Goal: Communication & Community: Answer question/provide support

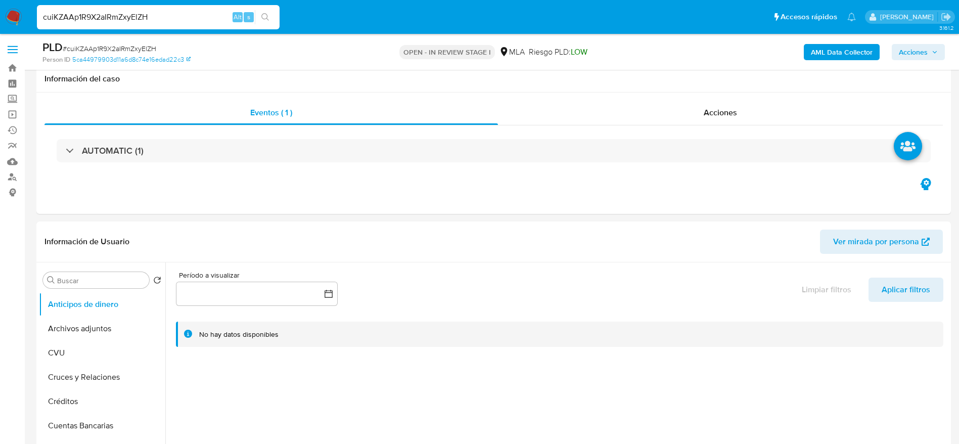
select select "10"
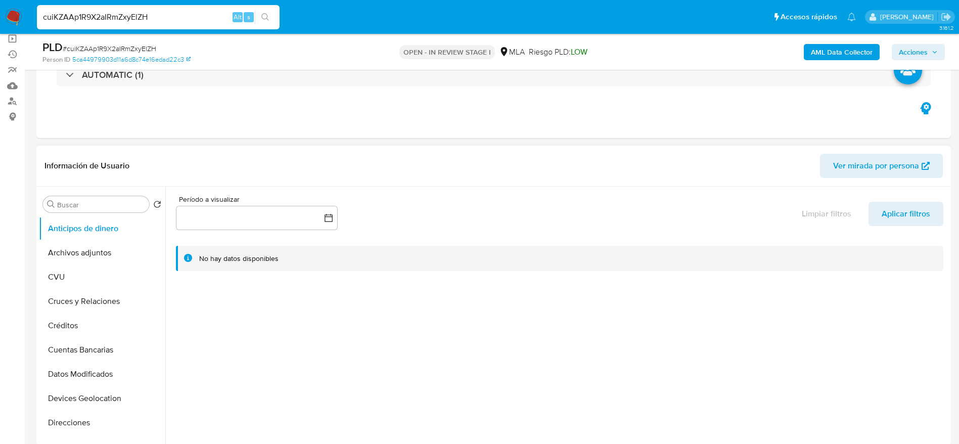
scroll to position [379, 0]
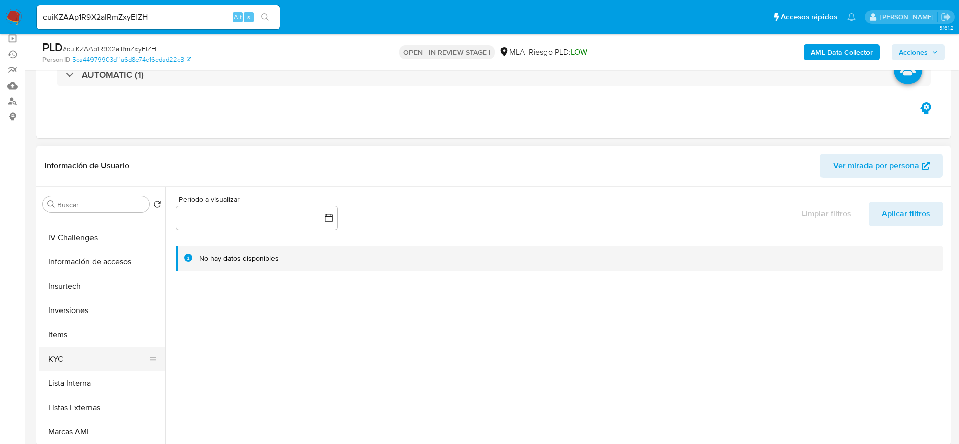
click at [65, 354] on button "KYC" at bounding box center [98, 359] width 118 height 24
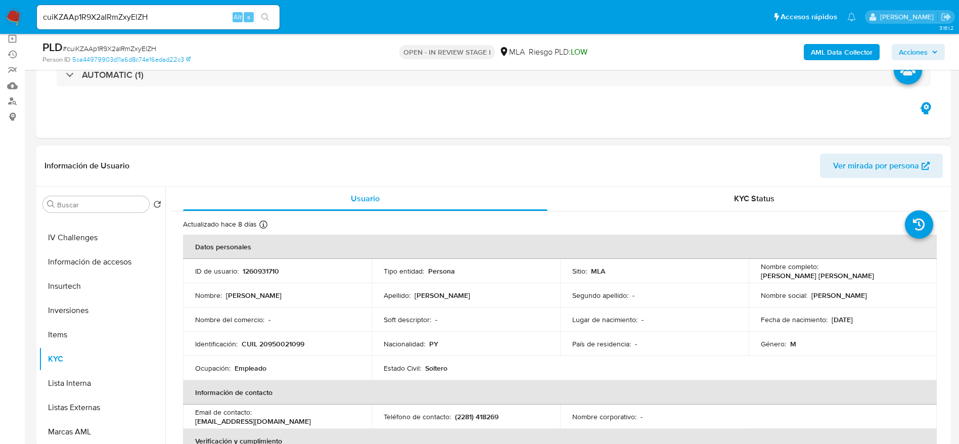
click at [283, 344] on p "CUIL 20950021099" at bounding box center [273, 343] width 63 height 9
copy p "20950021099"
click at [268, 270] on p "1260931710" at bounding box center [261, 271] width 36 height 9
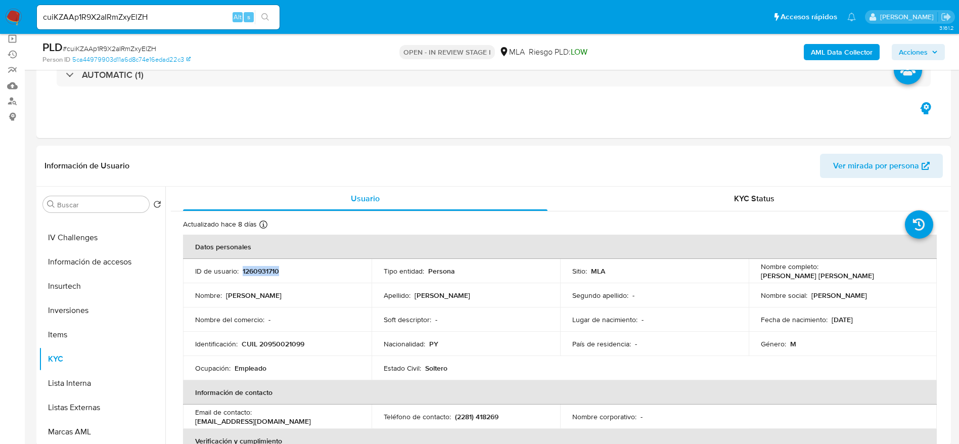
copy p "1260931710"
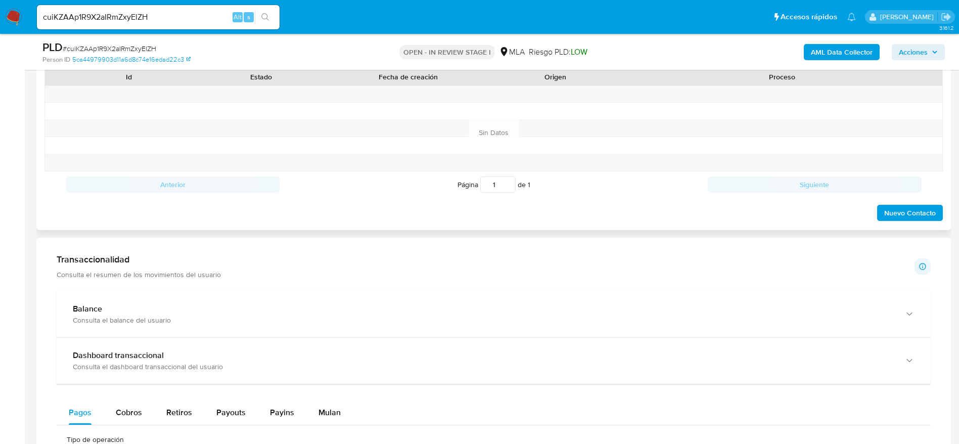
scroll to position [455, 0]
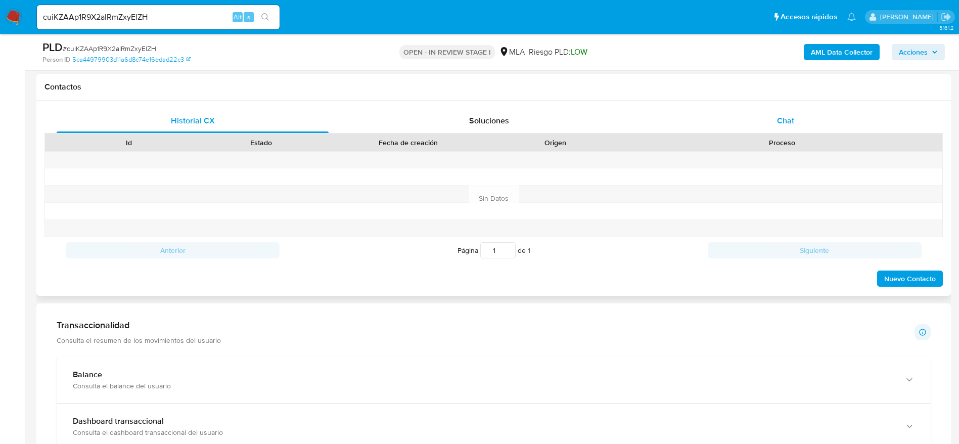
click at [781, 126] on span "Chat" at bounding box center [785, 121] width 17 height 12
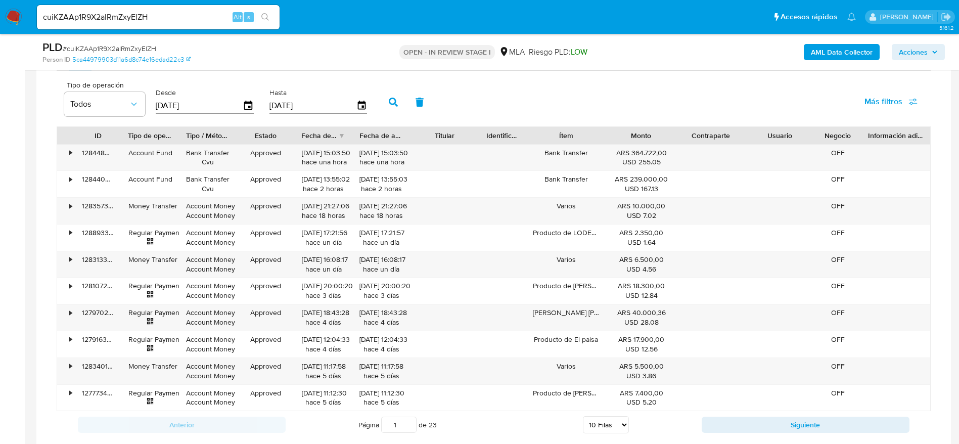
scroll to position [1017, 0]
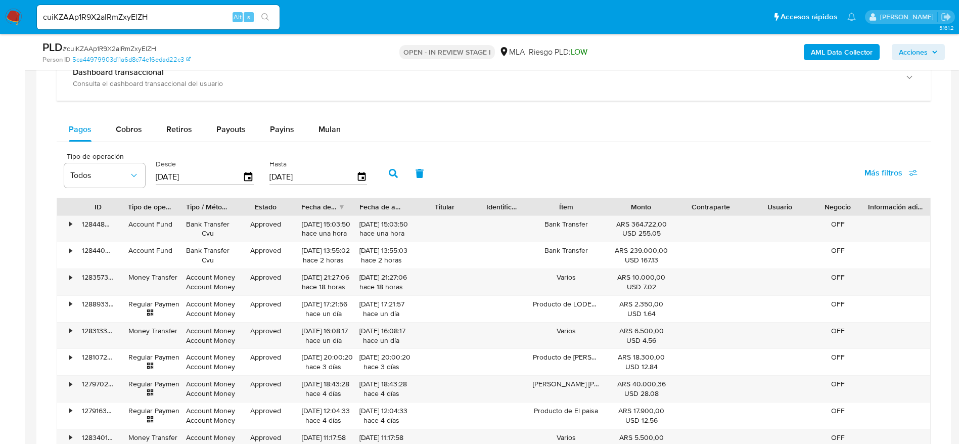
click at [355, 129] on div "Pagos Cobros Retiros Payouts Payins Mulan" at bounding box center [494, 129] width 874 height 24
click at [342, 127] on button "Mulan" at bounding box center [329, 129] width 47 height 24
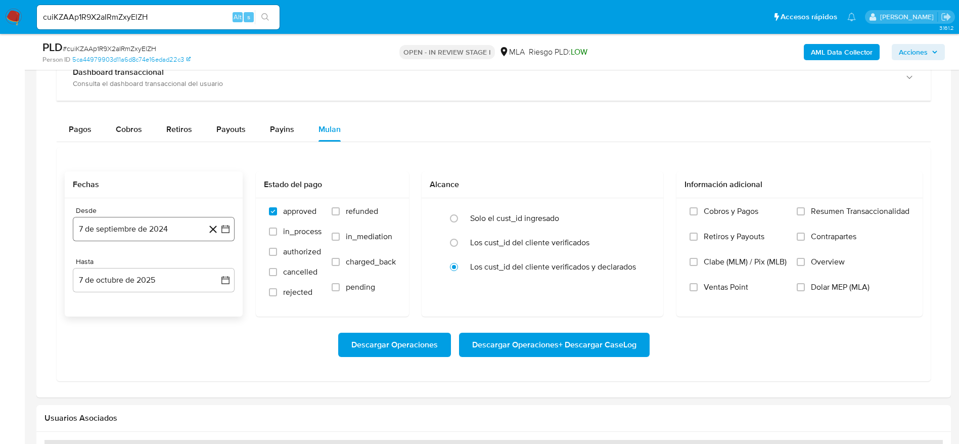
click at [168, 223] on button "7 de septiembre de 2024" at bounding box center [154, 229] width 162 height 24
click at [167, 257] on div "septiembre 2024 septiembre 2024 lun lunes mar martes mié miércoles jue jueves v…" at bounding box center [154, 334] width 162 height 180
click at [169, 266] on span "septiembre 2024" at bounding box center [149, 265] width 62 height 10
click at [221, 266] on div "2024 2024 ene feb mar abr may jun jul ago sep oct nov dic" at bounding box center [153, 329] width 160 height 171
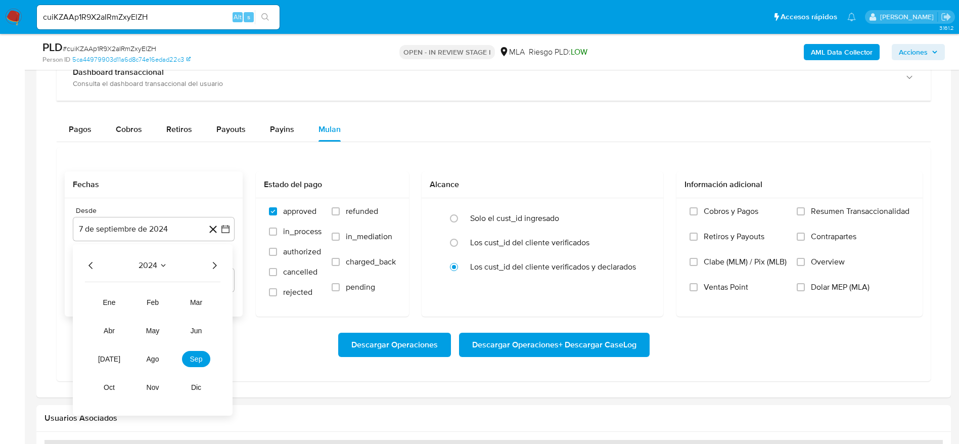
drag, startPoint x: 218, startPoint y: 266, endPoint x: 213, endPoint y: 266, distance: 5.1
click at [214, 266] on icon "Año siguiente" at bounding box center [214, 265] width 12 height 12
click at [147, 359] on span "ago" at bounding box center [153, 359] width 13 height 8
click at [178, 304] on button "1" at bounding box center [174, 303] width 16 height 16
click at [800, 291] on label "Dolar MEP (MLA)" at bounding box center [853, 294] width 113 height 25
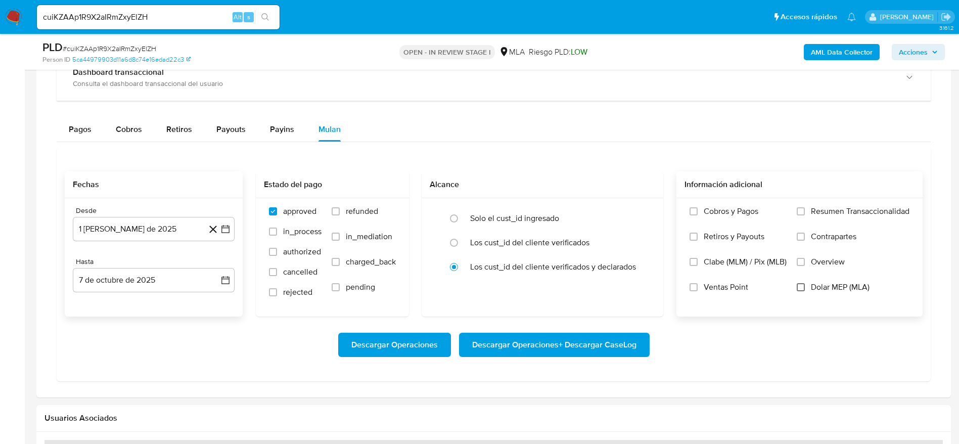
click at [800, 291] on input "Dolar MEP (MLA)" at bounding box center [801, 287] width 8 height 8
click at [375, 346] on span "Descargar Operaciones" at bounding box center [394, 345] width 86 height 22
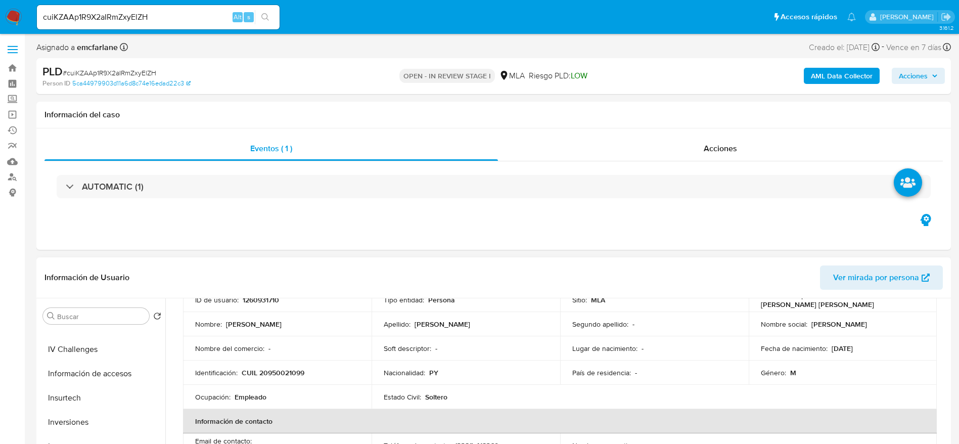
scroll to position [152, 0]
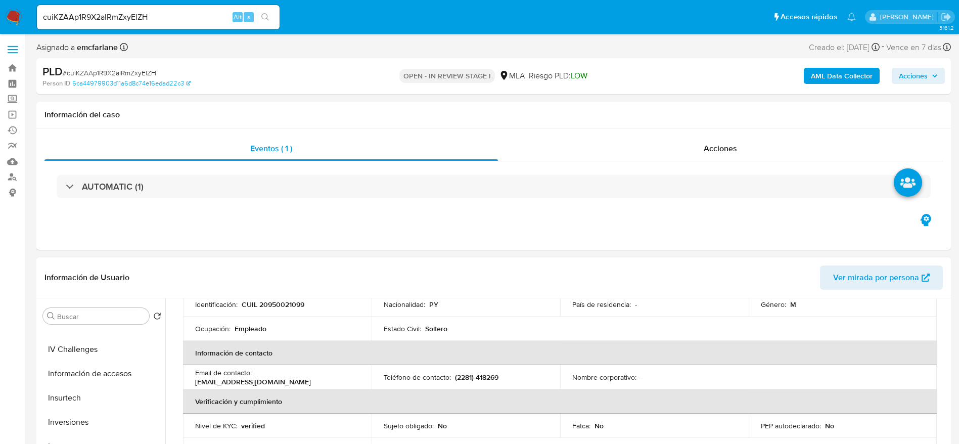
click at [288, 304] on p "CUIL 20950021099" at bounding box center [273, 304] width 63 height 9
copy p "20950021099"
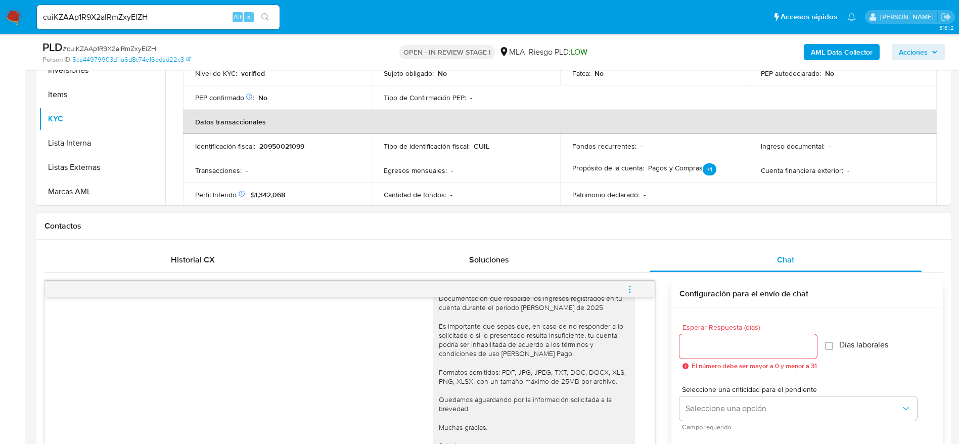
scroll to position [455, 0]
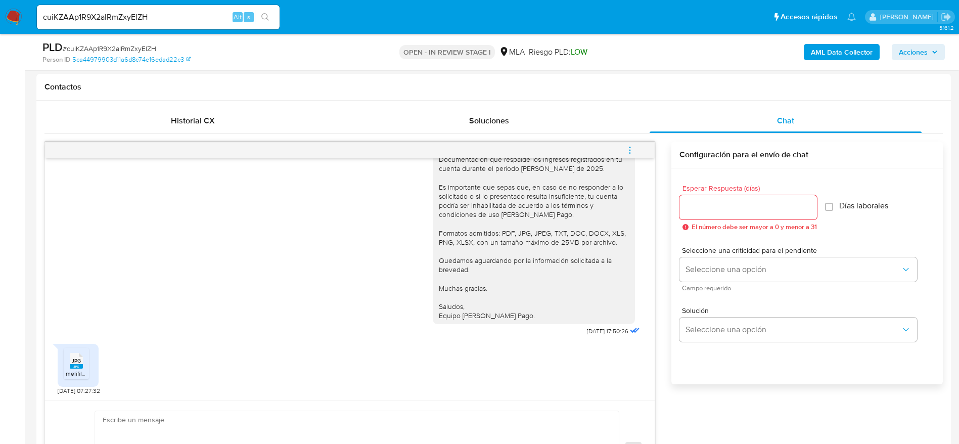
click at [204, 14] on input "cuiKZAAp1R9X2aIRmZxyElZH" at bounding box center [158, 17] width 243 height 13
click at [204, 15] on input "cuiKZAAp1R9X2aIRmZxyElZH" at bounding box center [158, 17] width 243 height 13
paste input "CXsW0fXCjxwZUfUyzcWneYCp"
type input "CXsW0fXCjxwZUfUyzcWneYCp"
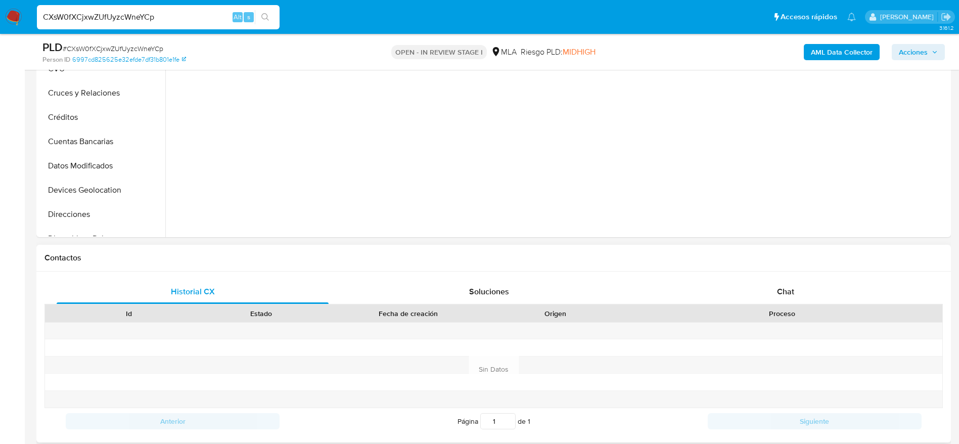
scroll to position [379, 0]
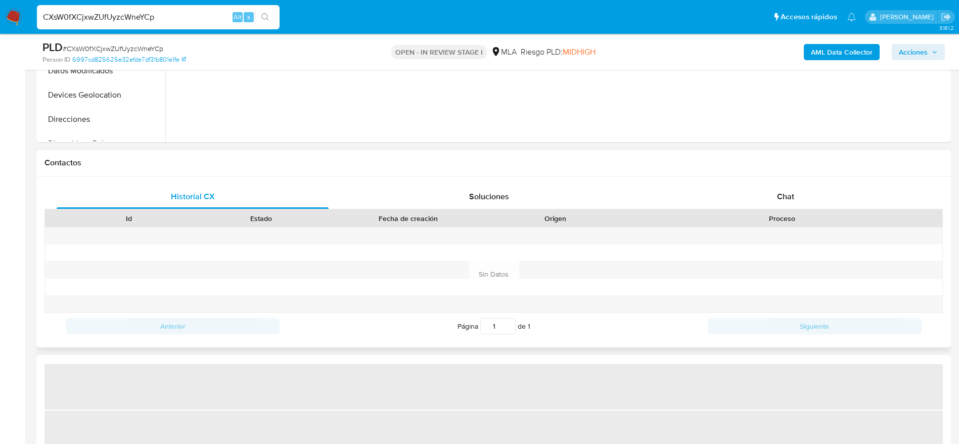
click at [781, 212] on div "Proceso" at bounding box center [782, 218] width 321 height 17
select select "10"
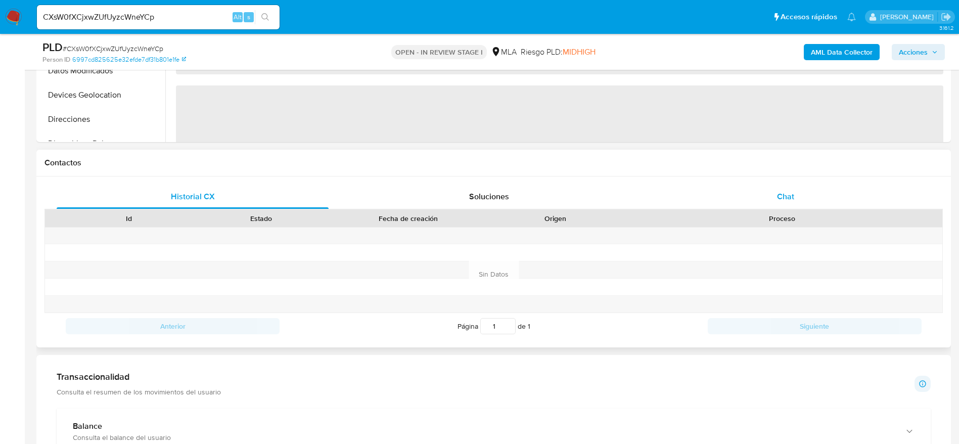
click at [780, 200] on span "Chat" at bounding box center [785, 197] width 17 height 12
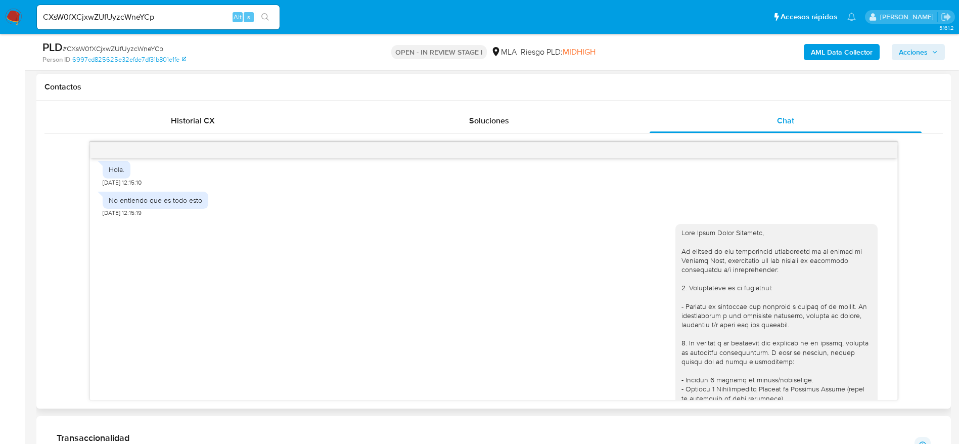
scroll to position [519, 0]
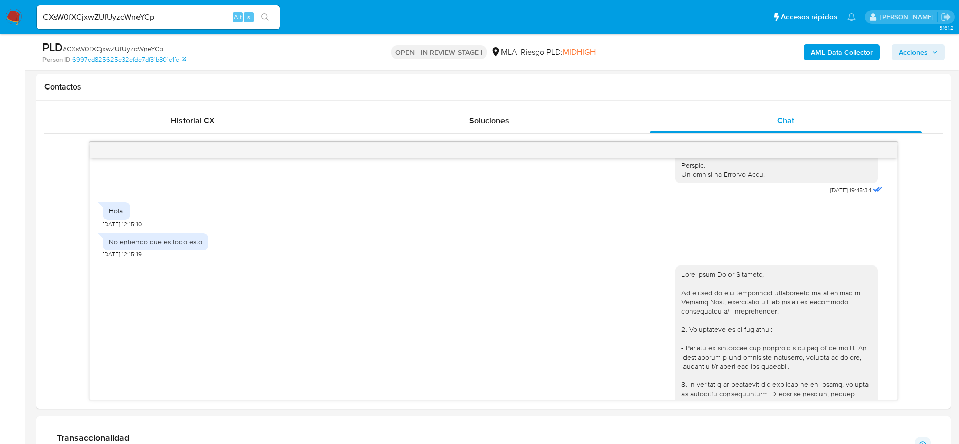
click at [203, 13] on input "CXsW0fXCjxwZUfUyzcWneYCp" at bounding box center [158, 17] width 243 height 13
paste input "ZvFKlRuhtaht30dRcbbKyzcM"
type input "CXsW0fXCjxwZUfUyzcWneYCpZvFKlRuhtaht30dRcbbKyzcM"
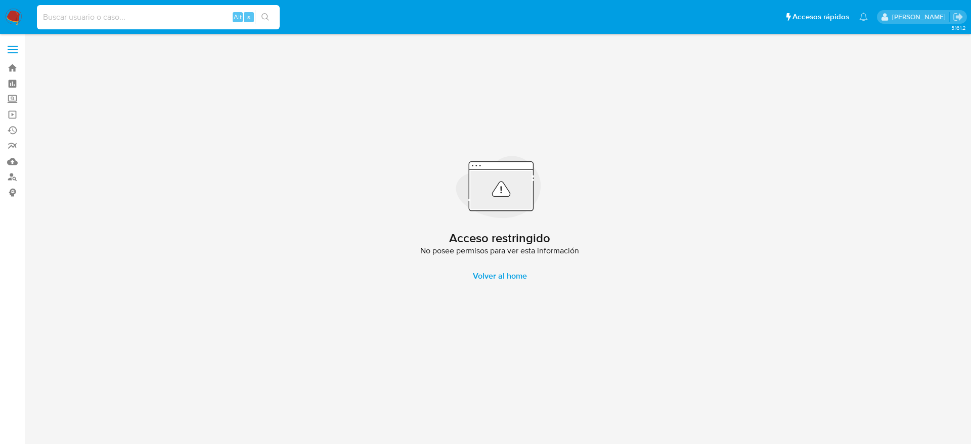
click at [203, 13] on input at bounding box center [158, 17] width 243 height 13
paste input "ZvFKlRuhtaht30dRcbbKyzcM"
type input "ZvFKlRuhtaht30dRcbbKyzcM"
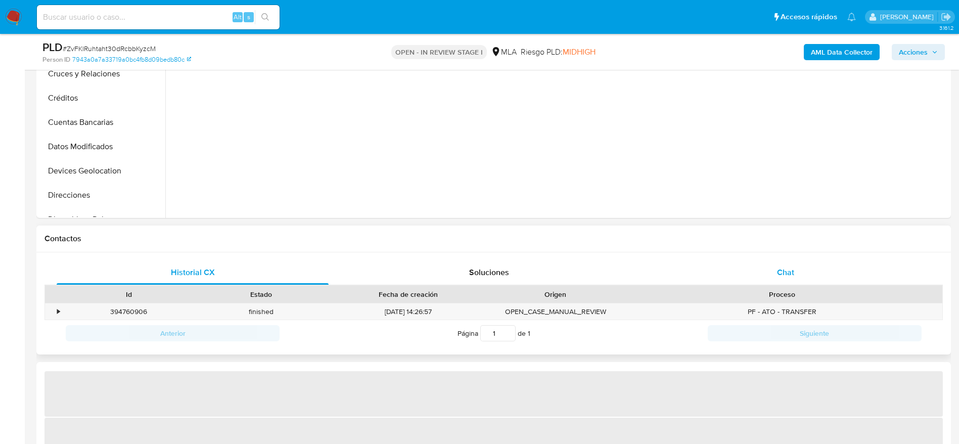
click at [809, 277] on div "Chat" at bounding box center [786, 272] width 272 height 24
select select "10"
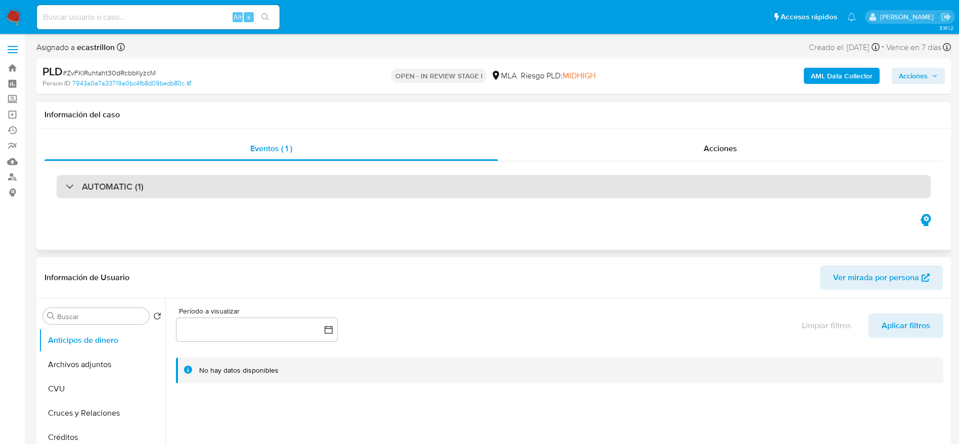
click at [272, 179] on div "AUTOMATIC (1)" at bounding box center [494, 186] width 874 height 23
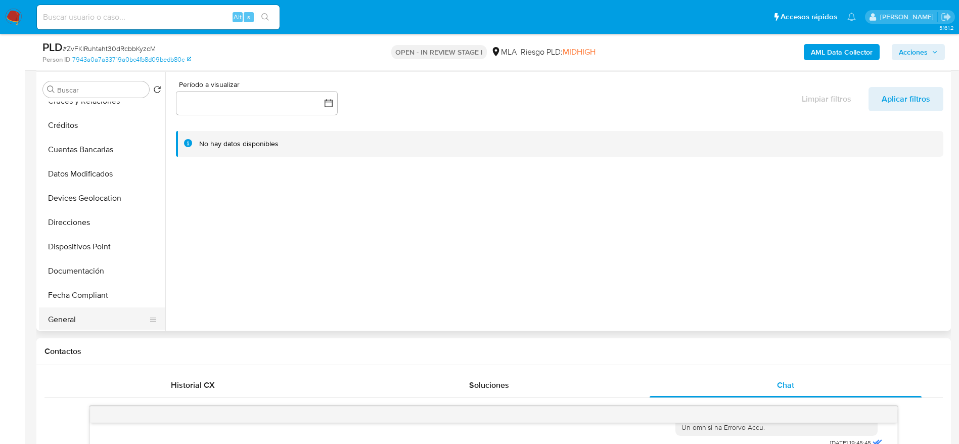
scroll to position [152, 0]
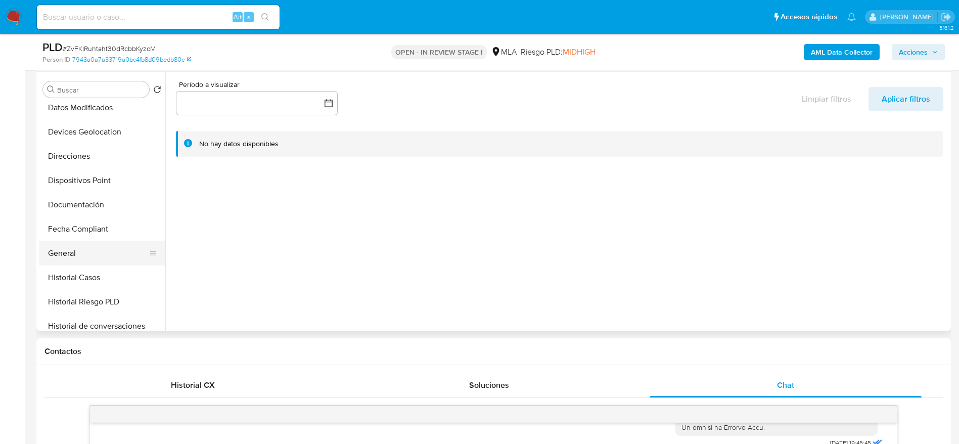
drag, startPoint x: 83, startPoint y: 253, endPoint x: 91, endPoint y: 248, distance: 8.7
click at [83, 254] on button "General" at bounding box center [98, 253] width 118 height 24
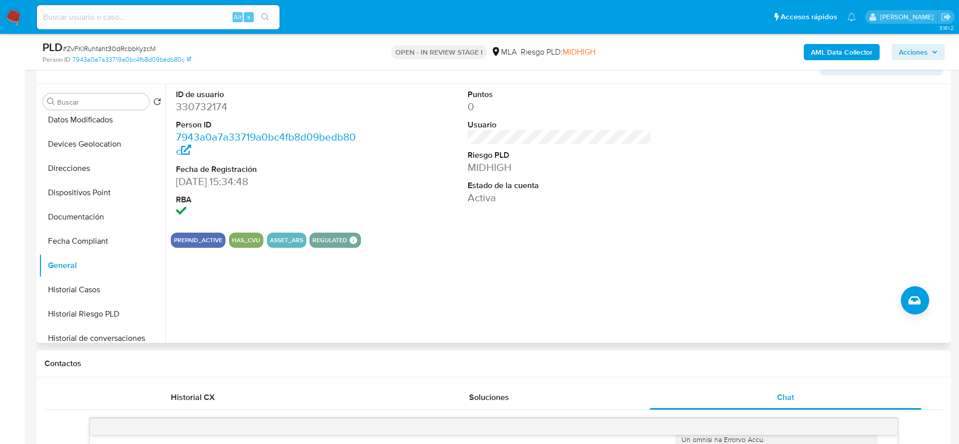
click at [198, 100] on dd "330732174" at bounding box center [268, 107] width 185 height 14
copy dd "330732174"
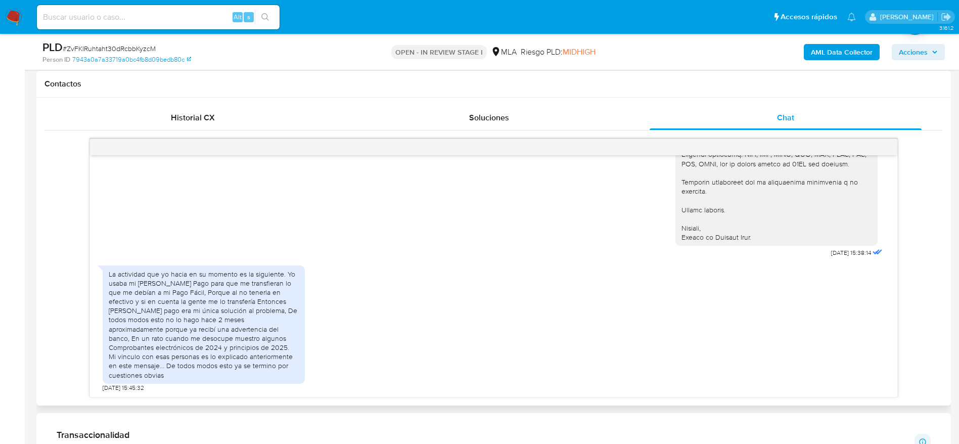
scroll to position [683, 0]
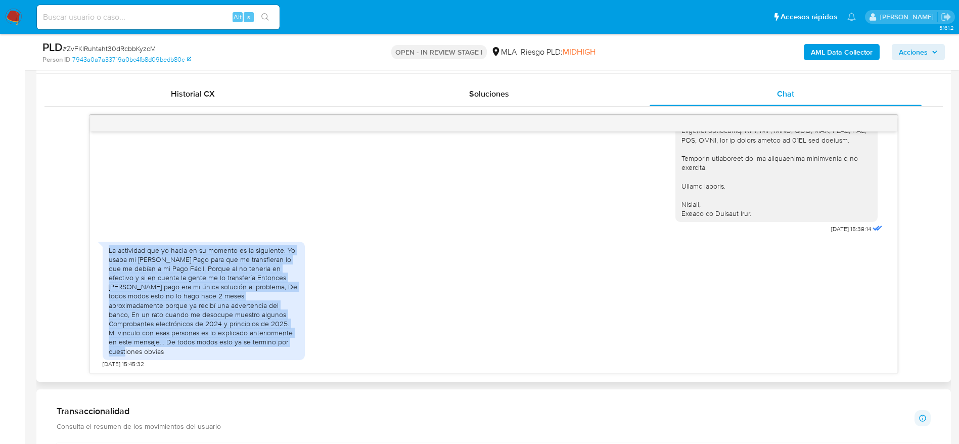
drag, startPoint x: 180, startPoint y: 350, endPoint x: 95, endPoint y: 253, distance: 128.7
click at [95, 253] on div "04/09/2025 19:45:45 1: Ingreso de dinero por mi trabajo de Pago facil/Western u…" at bounding box center [494, 252] width 808 height 242
copy div "La actividad que yo hacia en su momento es la siguiente. Yo usaba mi Mercado Pa…"
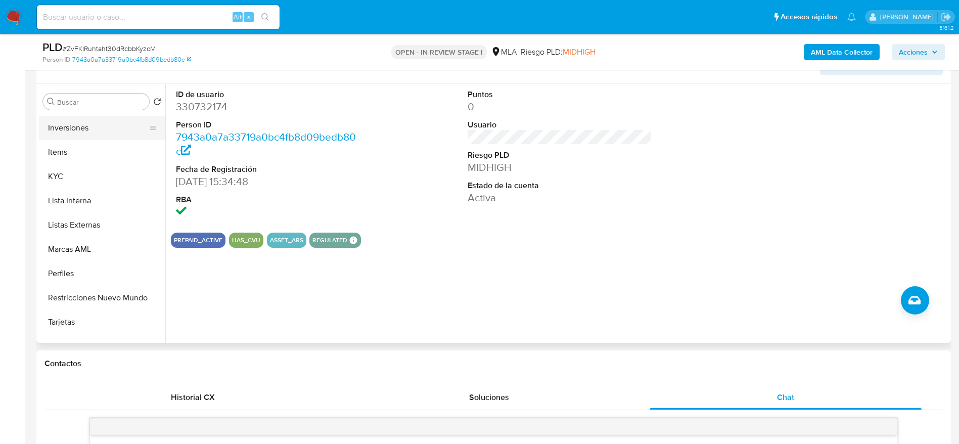
scroll to position [373, 0]
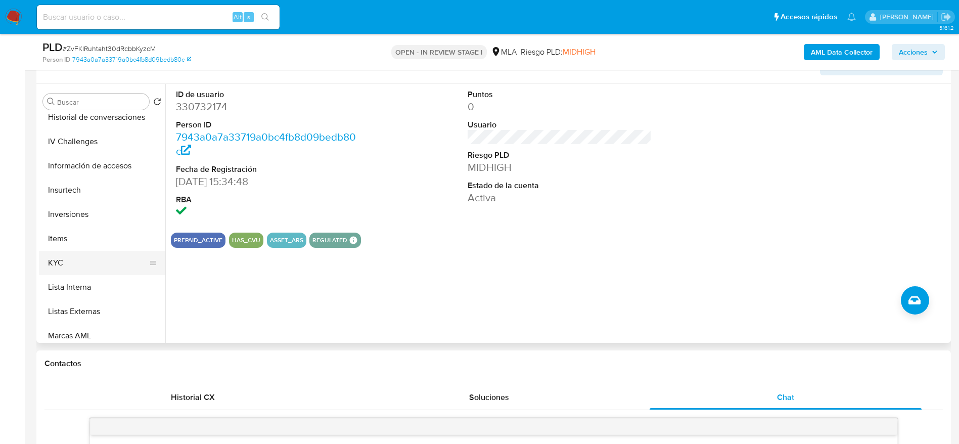
click at [64, 263] on button "KYC" at bounding box center [98, 263] width 118 height 24
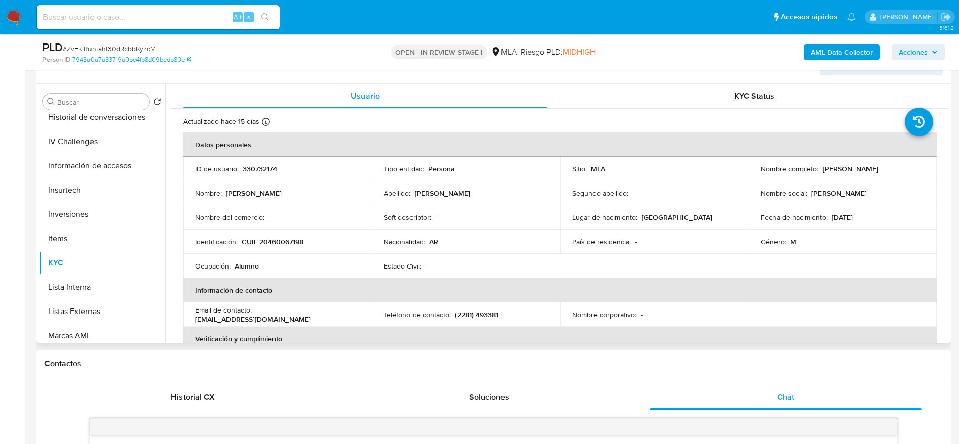
click at [283, 243] on p "CUIL 20460067198" at bounding box center [273, 241] width 62 height 9
click at [284, 243] on p "CUIL 20460067198" at bounding box center [273, 241] width 62 height 9
copy p "20460067198"
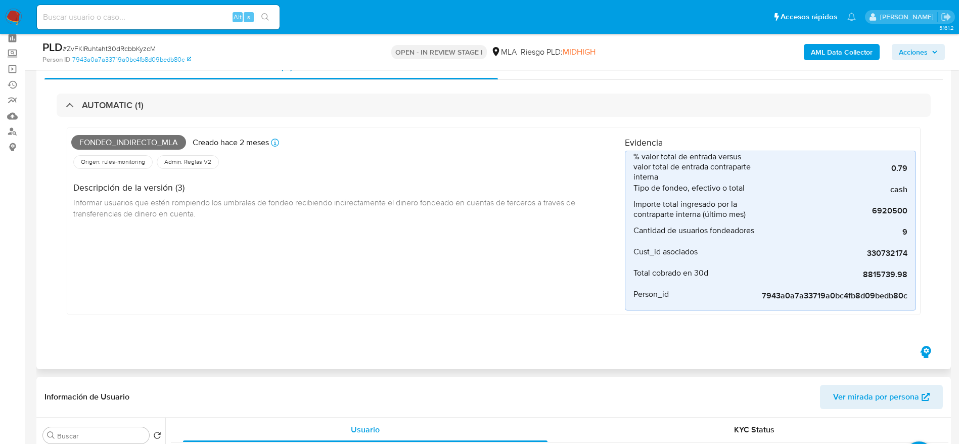
scroll to position [0, 0]
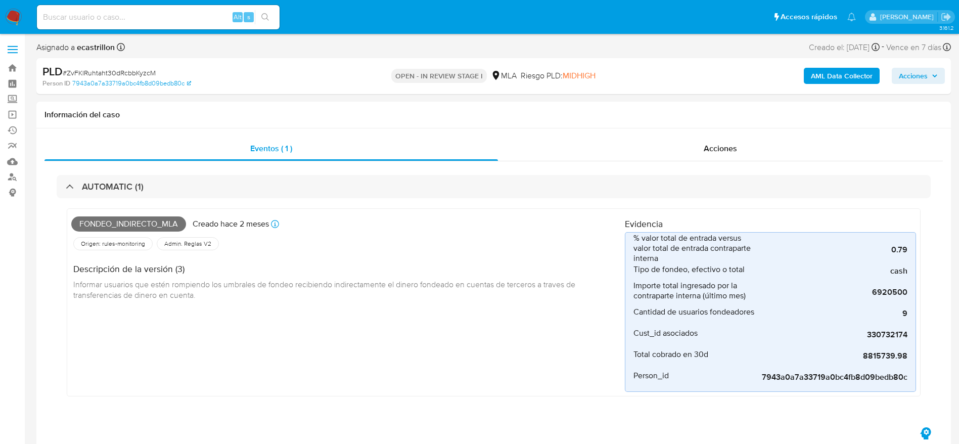
click at [120, 70] on span "# ZvFKlRuhtaht30dRcbbKyzcM" at bounding box center [109, 73] width 93 height 10
click at [120, 69] on span "# ZvFKlRuhtaht30dRcbbKyzcM" at bounding box center [109, 73] width 93 height 10
copy span "ZvFKlRuhtaht30dRcbbKyzcM"
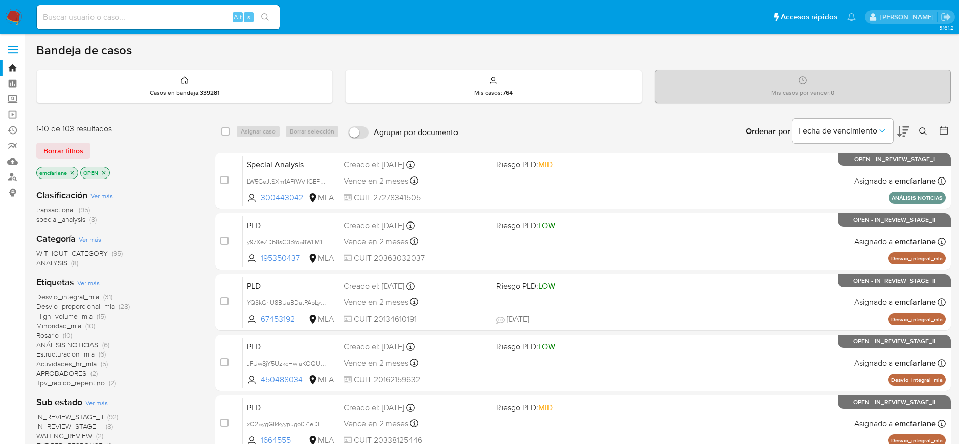
click at [65, 148] on span "Borrar filtros" at bounding box center [63, 151] width 40 height 14
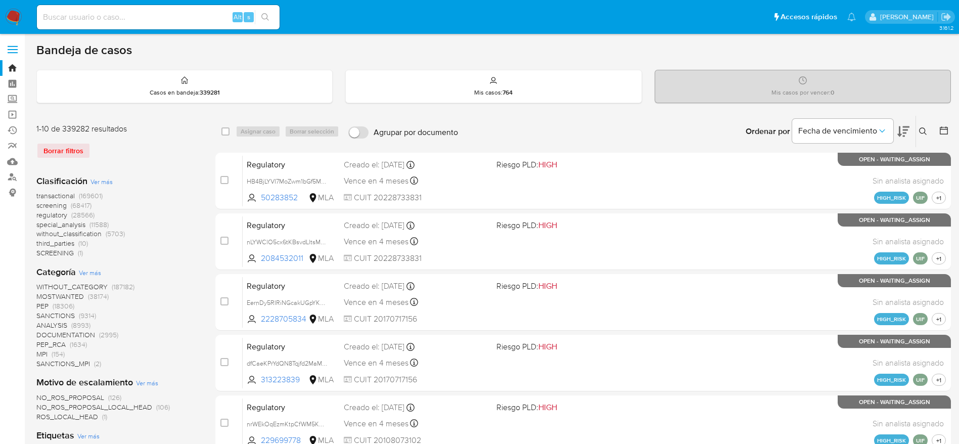
click at [928, 130] on button at bounding box center [924, 131] width 17 height 12
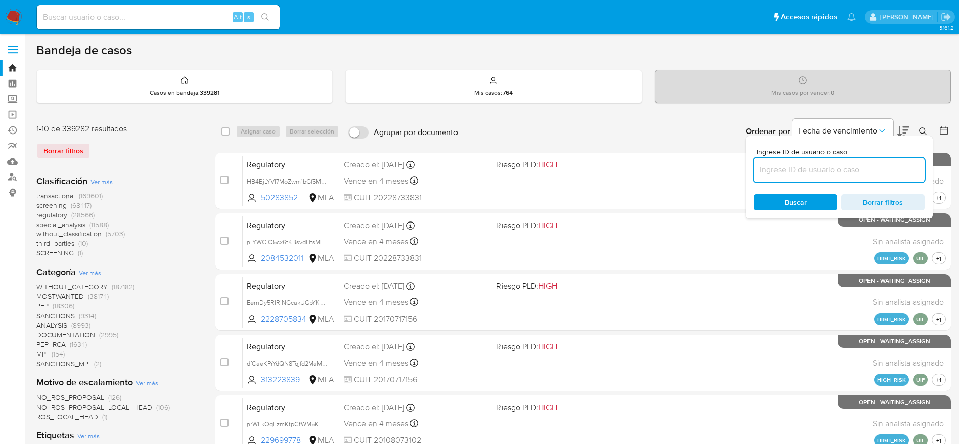
drag, startPoint x: 843, startPoint y: 166, endPoint x: 835, endPoint y: 168, distance: 7.7
click at [843, 166] on input at bounding box center [839, 169] width 171 height 13
type input "ZvFKlRuhtaht30dRcbbKyzcM"
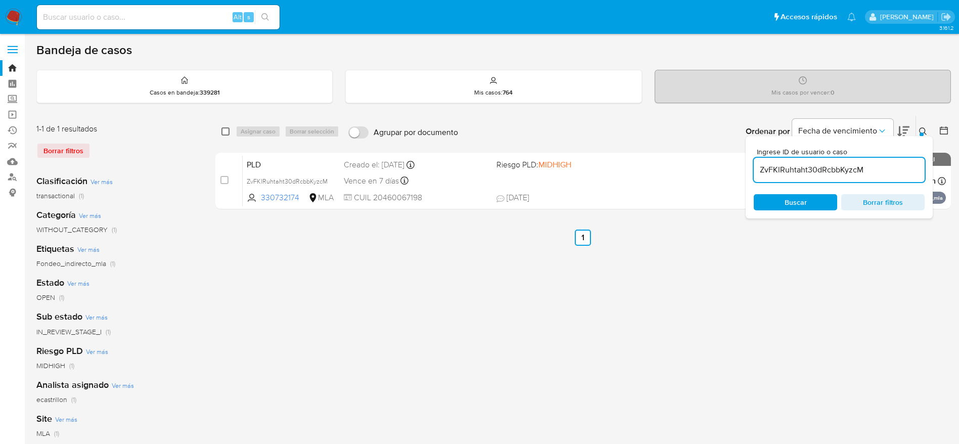
click at [225, 130] on input "checkbox" at bounding box center [226, 131] width 8 height 8
checkbox input "true"
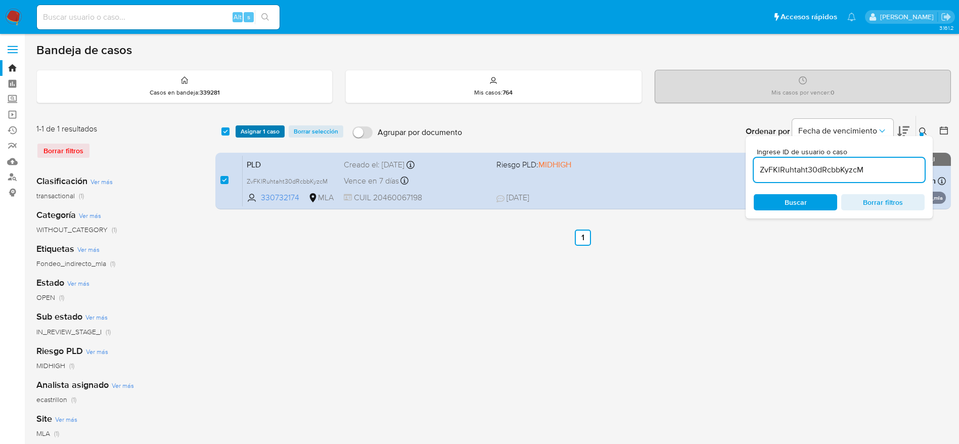
click at [249, 135] on span "Asignar 1 caso" at bounding box center [260, 131] width 39 height 10
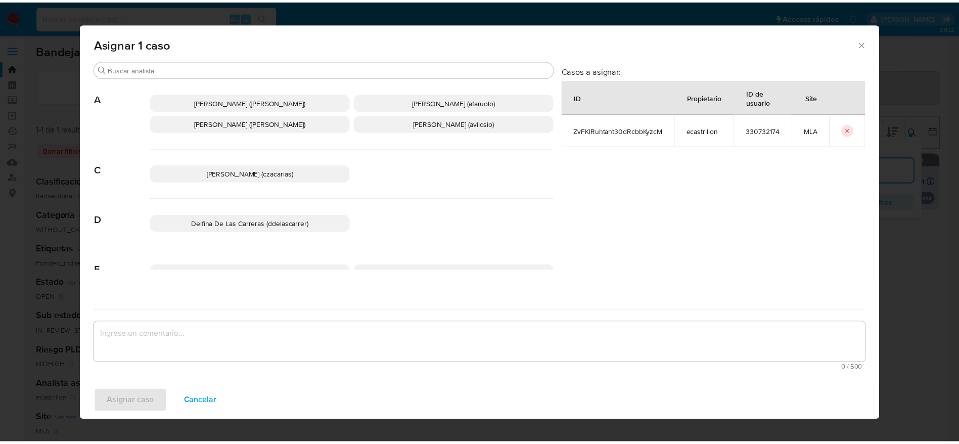
scroll to position [76, 0]
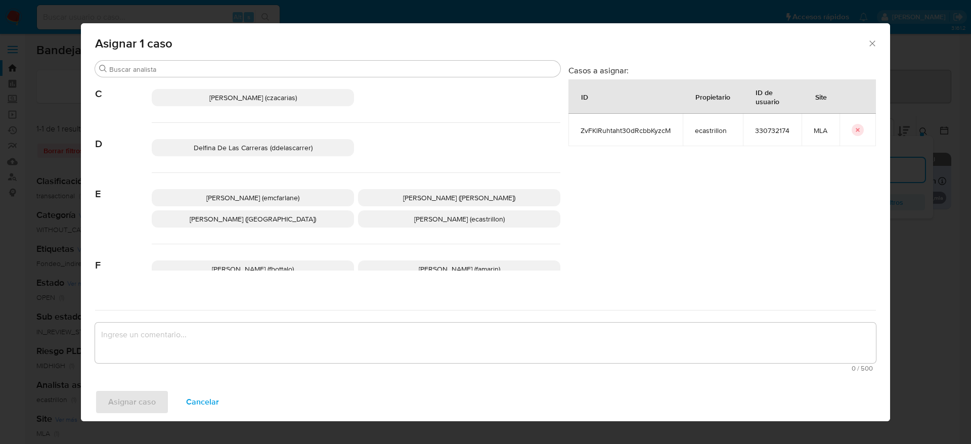
click at [280, 193] on span "[PERSON_NAME] (emcfarlane)" at bounding box center [252, 198] width 93 height 10
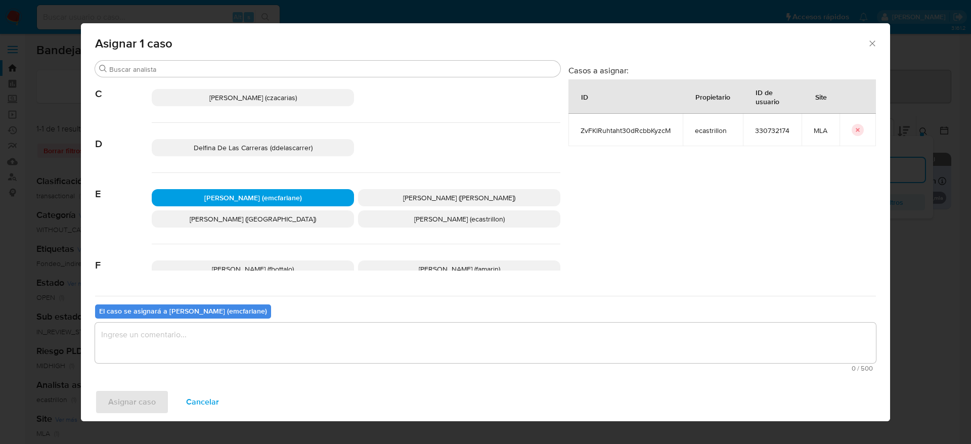
click at [184, 355] on textarea "assign-modal" at bounding box center [485, 343] width 781 height 40
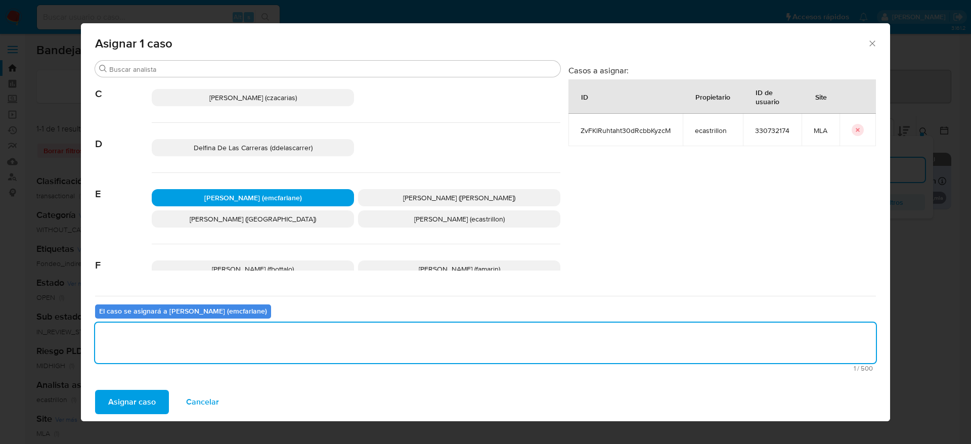
click at [134, 404] on span "Asignar caso" at bounding box center [132, 402] width 48 height 22
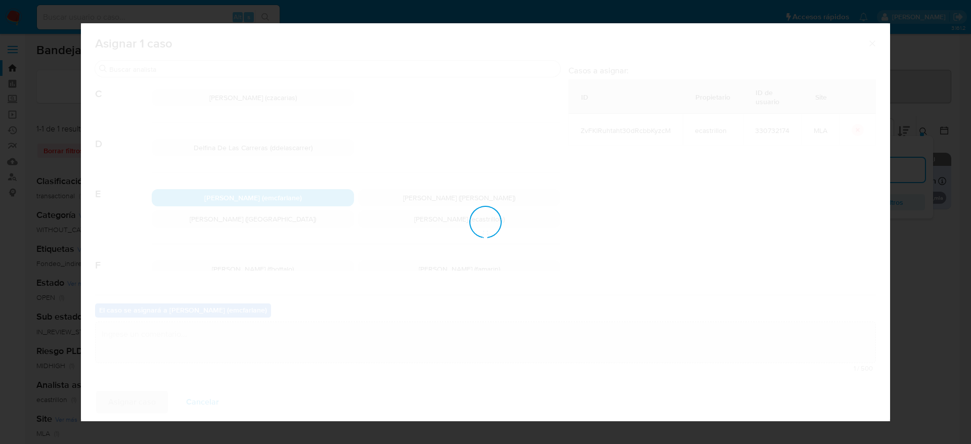
checkbox input "false"
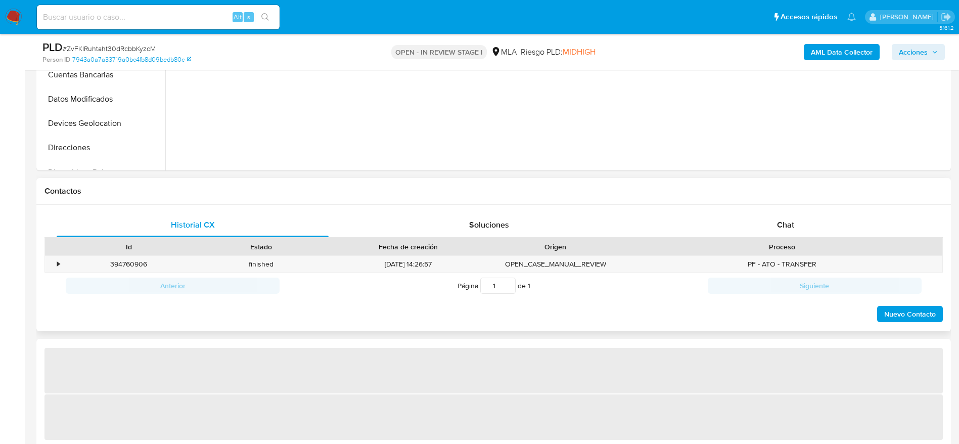
scroll to position [379, 0]
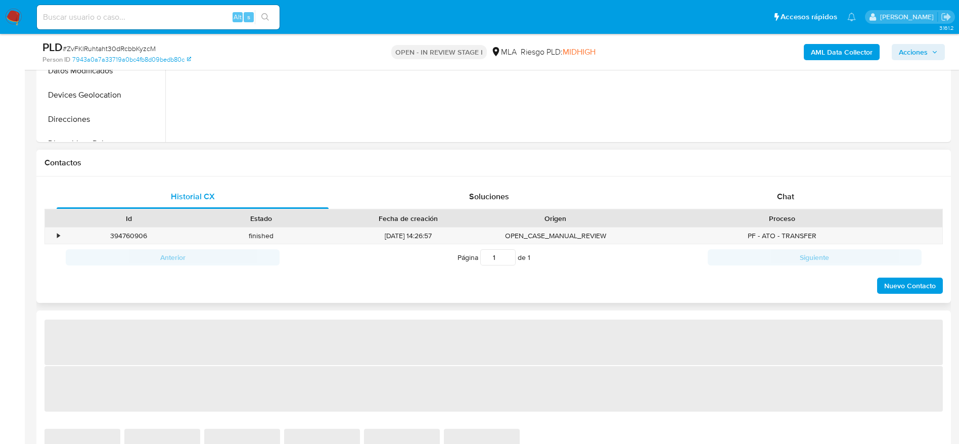
select select "10"
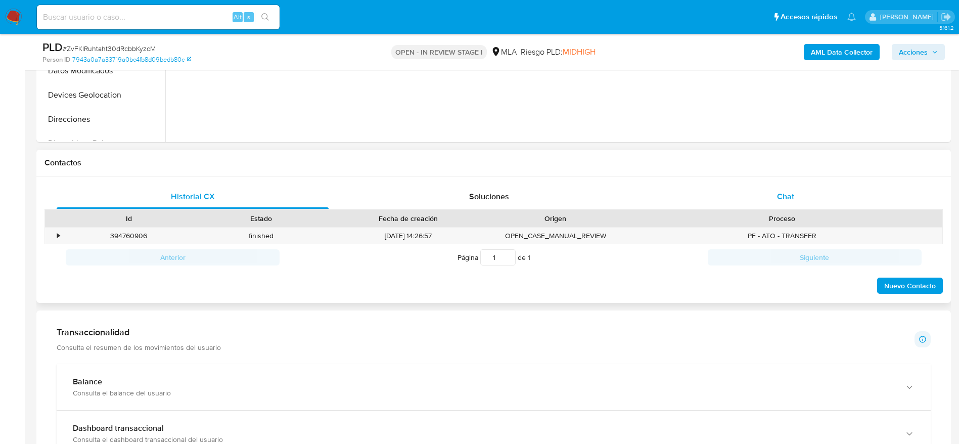
click at [782, 203] on div "Chat" at bounding box center [786, 197] width 272 height 24
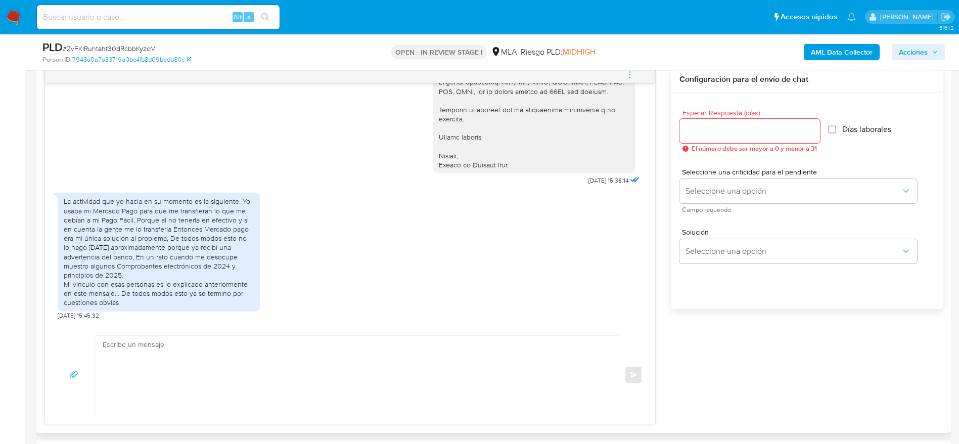
scroll to position [531, 0]
click at [221, 348] on textarea at bounding box center [355, 374] width 504 height 78
paste textarea "Hola, Esperamos que te encuentres muy bien. Te consultamos si tuviste oportunid…"
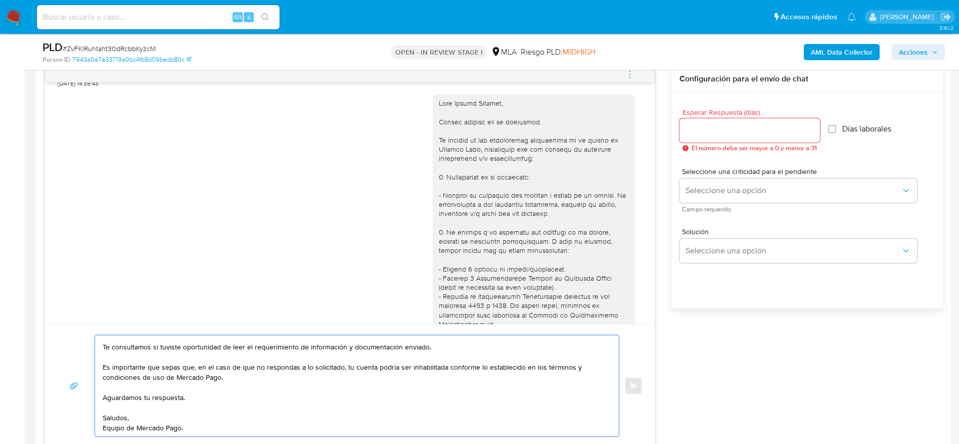
scroll to position [567, 0]
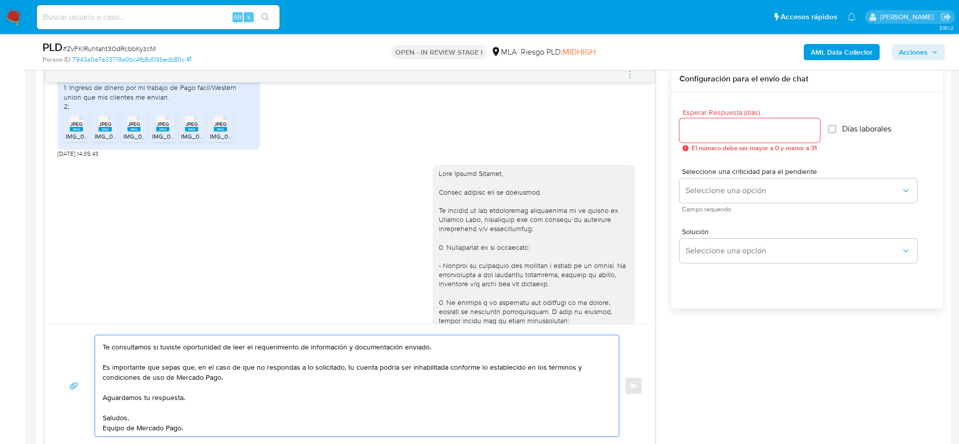
copy div "Hola Andrés Miranda,"
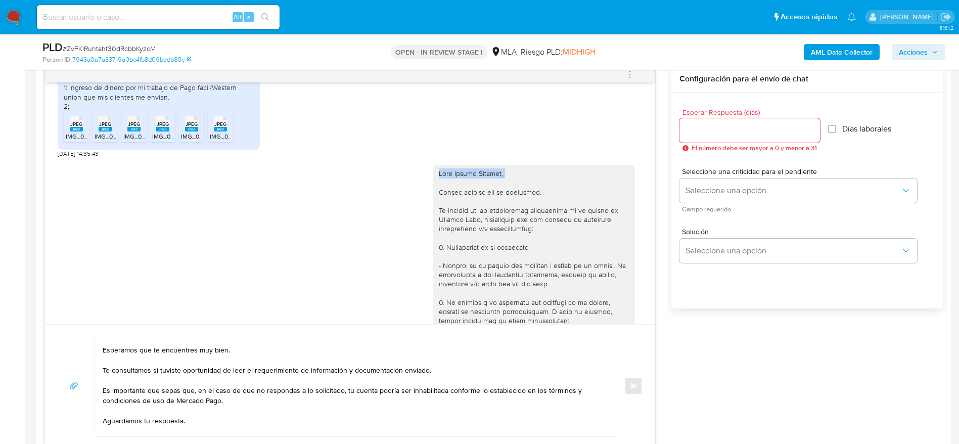
scroll to position [0, 0]
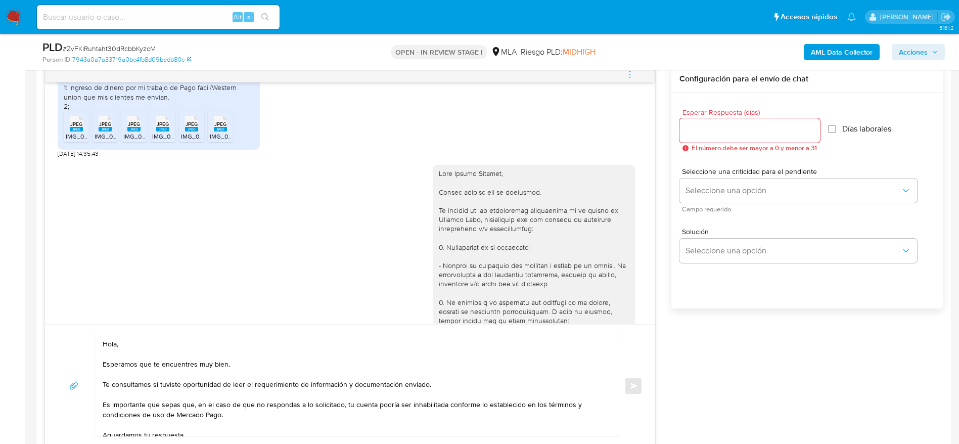
click at [164, 357] on textarea "Hola, Esperamos que te encuentres muy bien. Te consultamos si tuviste oportunid…" at bounding box center [355, 385] width 504 height 101
click at [161, 347] on textarea "Hola, Esperamos que te encuentres muy bien. Te consultamos si tuviste oportunid…" at bounding box center [355, 385] width 504 height 101
paste textarea "Hola Andrés Miranda,"
click at [238, 361] on textarea "Hola Hola Andrés Miranda, Esperamos que te encuentres muy bien. Te consultamos …" at bounding box center [355, 385] width 504 height 101
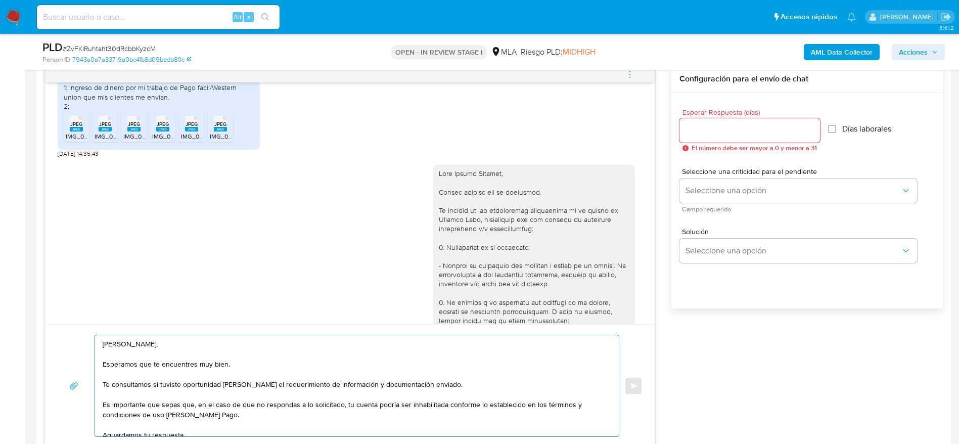
click at [238, 361] on textarea "Hola Hola Andrés Miranda, Esperamos que te encuentres muy bien. Te consultamos …" at bounding box center [355, 385] width 504 height 101
click at [493, 383] on textarea "Hola Hola Andrés Miranda, Muchas gracias por tu respuesta. Te consultamos si tu…" at bounding box center [355, 385] width 504 height 101
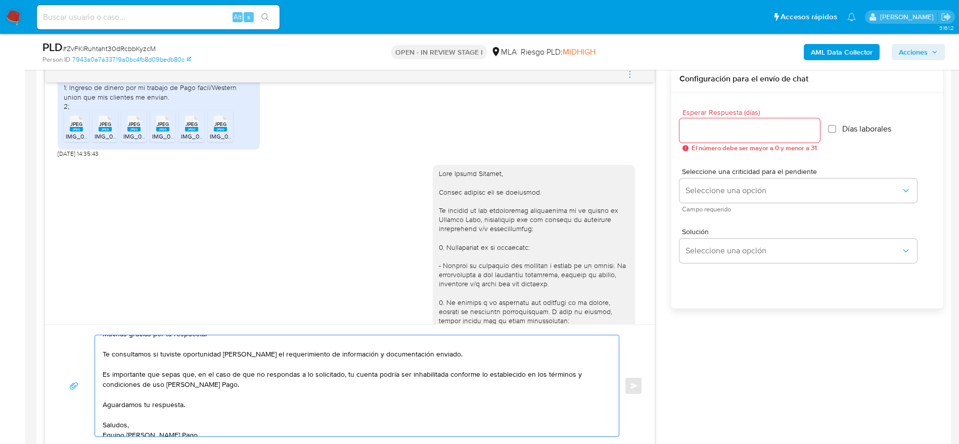
scroll to position [48, 0]
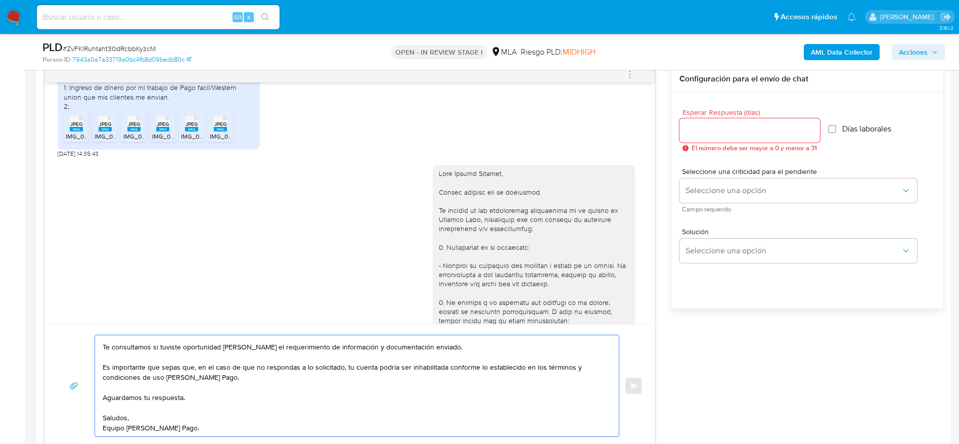
click at [199, 387] on textarea "Hola Hola Andrés Miranda, Muchas gracias por tu respuesta. Te consultamos si tu…" at bounding box center [355, 385] width 504 height 101
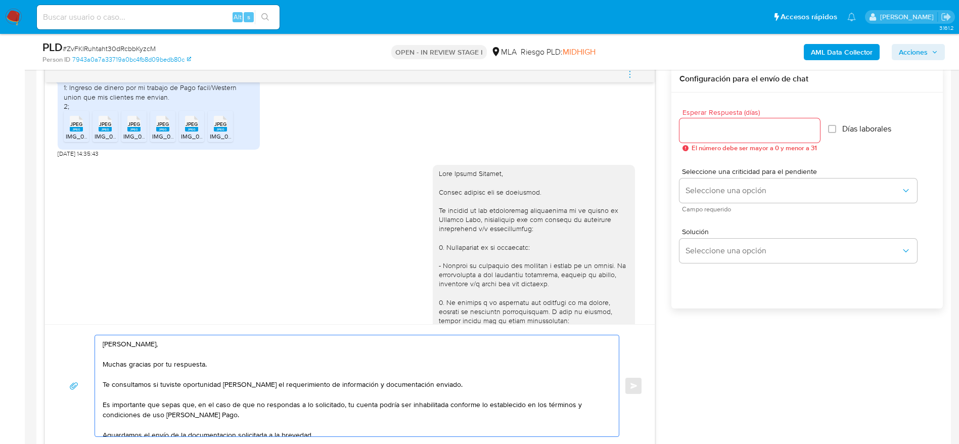
drag, startPoint x: 199, startPoint y: 388, endPoint x: 149, endPoint y: 388, distance: 49.6
click at [143, 388] on textarea "Hola Hola Andrés Miranda, Muchas gracias por tu respuesta. Te consultamos si tu…" at bounding box center [355, 385] width 504 height 101
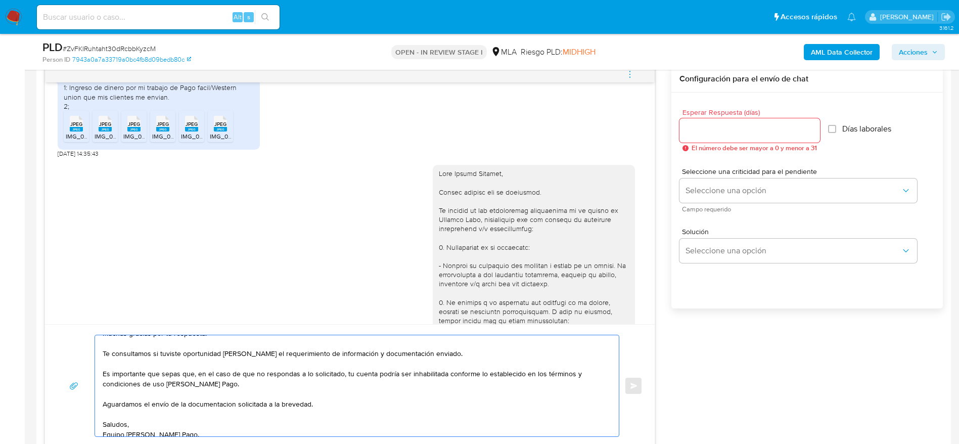
scroll to position [48, 0]
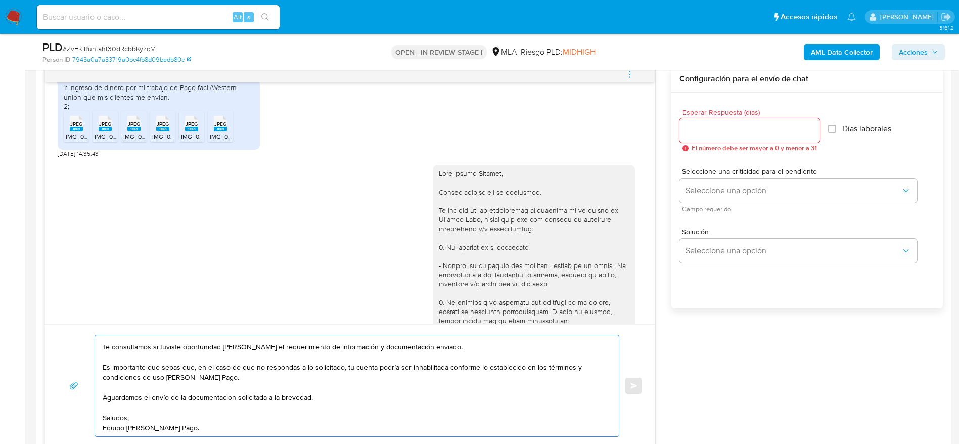
drag, startPoint x: 209, startPoint y: 392, endPoint x: 200, endPoint y: 386, distance: 11.2
click at [200, 386] on textarea "Hola Hola Andrés Miranda, Muchas gracias por tu respuesta. Te consultamos si tu…" at bounding box center [355, 385] width 504 height 101
drag, startPoint x: 227, startPoint y: 412, endPoint x: 218, endPoint y: 419, distance: 11.1
click at [227, 411] on textarea "Hola Hola Andrés Miranda, Muchas gracias por tu respuesta. Te consultamos si tu…" at bounding box center [355, 385] width 504 height 101
click at [215, 427] on textarea "Hola Hola Andrés Miranda, Muchas gracias por tu respuesta. Te consultamos si tu…" at bounding box center [355, 385] width 504 height 101
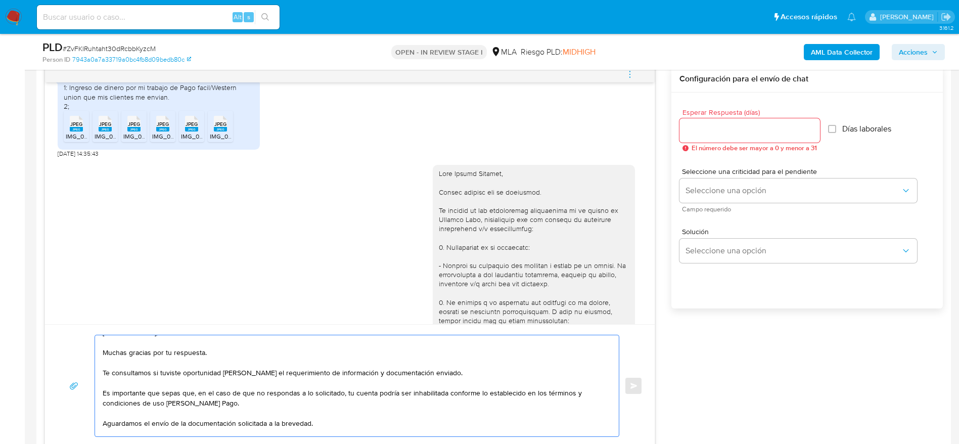
scroll to position [0, 0]
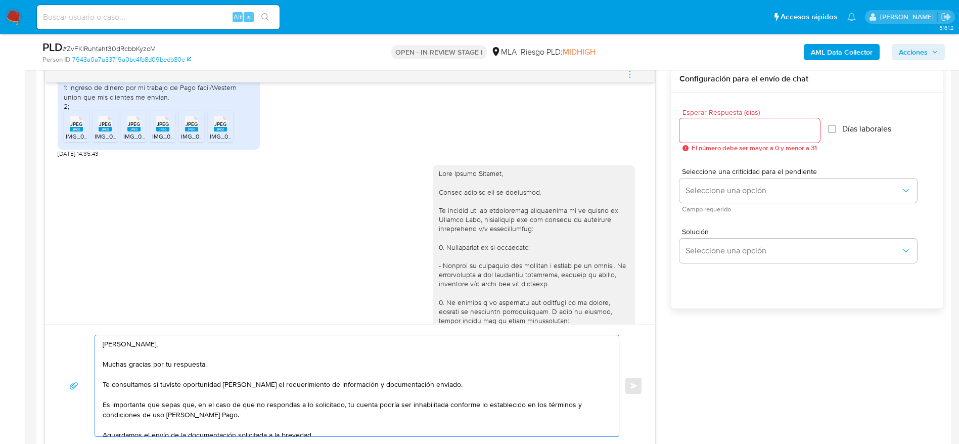
type textarea "Hola Hola Andrés Miranda, Muchas gracias por tu respuesta. Te consultamos si tu…"
click at [696, 126] on input "Esperar Respuesta (días)" at bounding box center [750, 130] width 141 height 13
type input "1"
click at [707, 162] on div "Seleccione una criticidad para el pendiente Seleccione una opción Campo requeri…" at bounding box center [807, 190] width 255 height 60
click at [709, 173] on span "Seleccione una criticidad para el pendiente" at bounding box center [801, 171] width 238 height 7
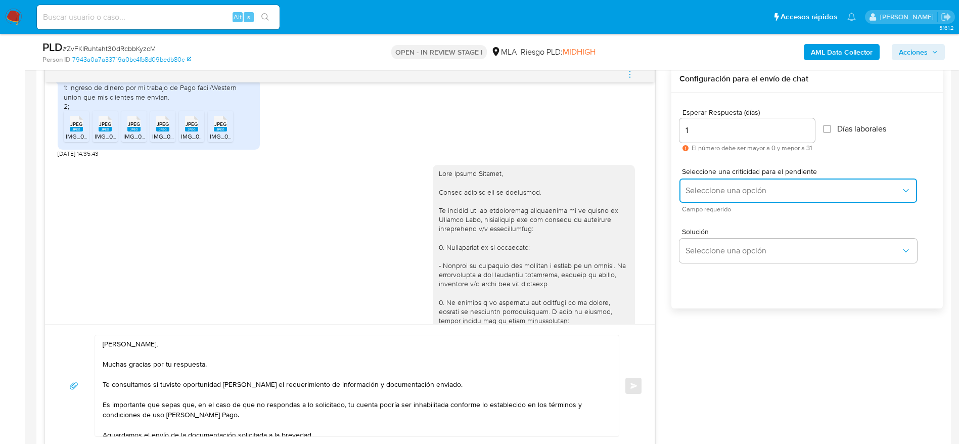
click at [711, 182] on button "Seleccione una opción" at bounding box center [799, 191] width 238 height 24
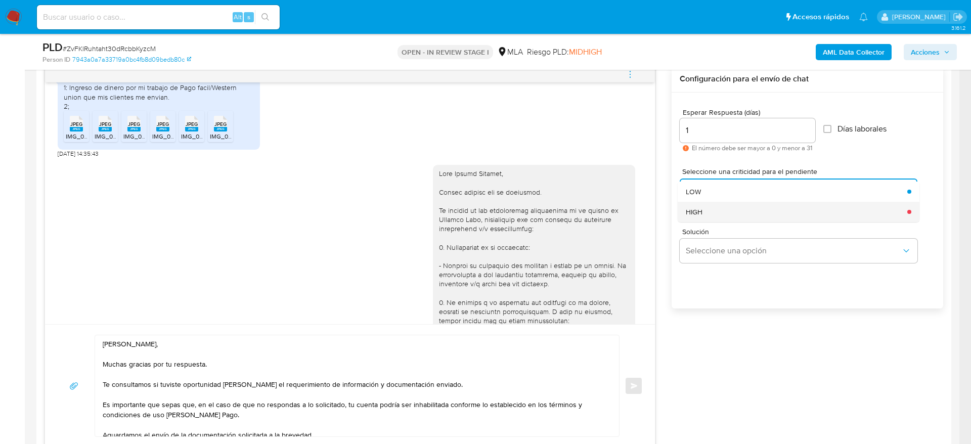
click at [718, 207] on div "HIGH" at bounding box center [793, 212] width 215 height 20
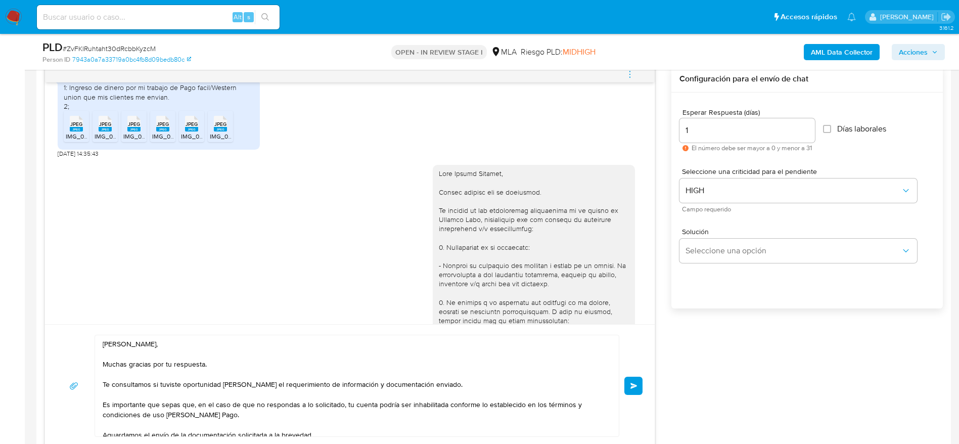
click at [633, 377] on button "Enviar" at bounding box center [634, 386] width 18 height 18
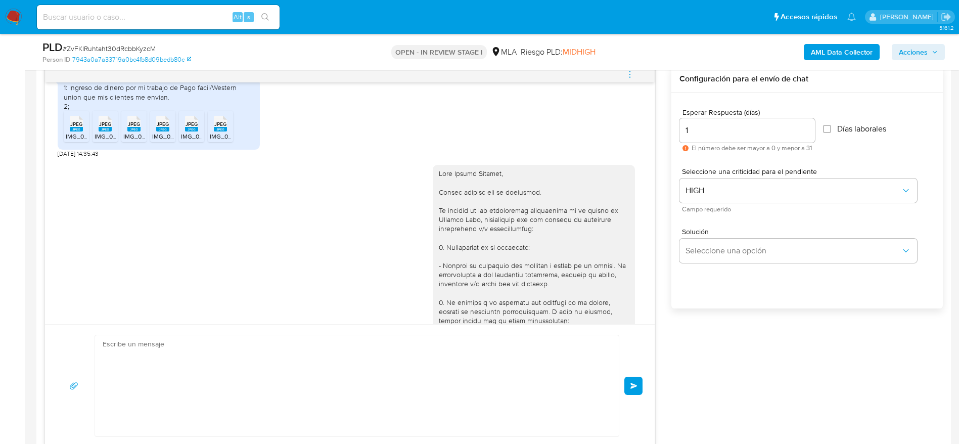
scroll to position [1360, 0]
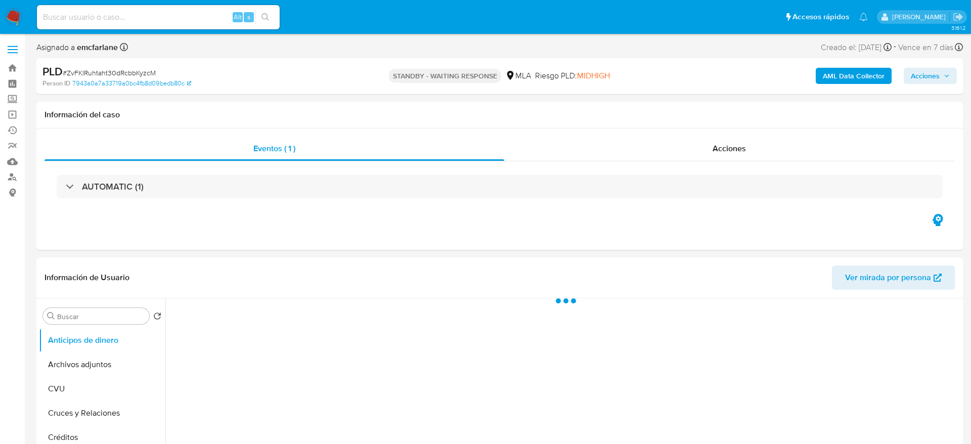
select select "10"
